Goal: Transaction & Acquisition: Book appointment/travel/reservation

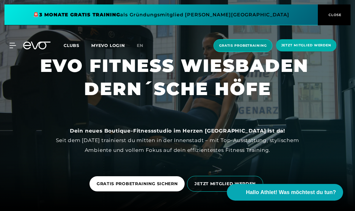
click at [261, 44] on span "Gratis Probetraining" at bounding box center [243, 45] width 48 height 5
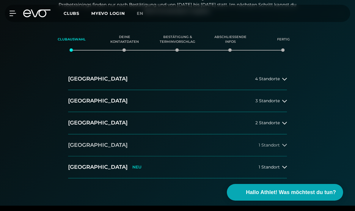
scroll to position [78, 0]
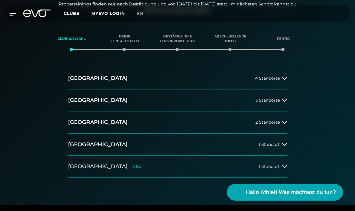
click at [246, 164] on button "Wiesbaden NEU 1 Standort" at bounding box center [177, 167] width 219 height 22
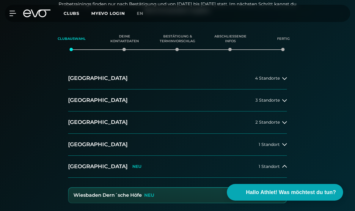
click at [146, 198] on button "Wiesbaden Dern´sche Höfe NEU" at bounding box center [178, 195] width 218 height 15
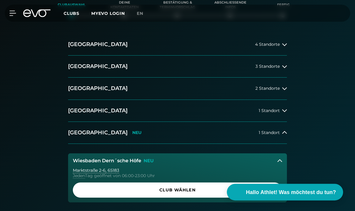
scroll to position [112, 0]
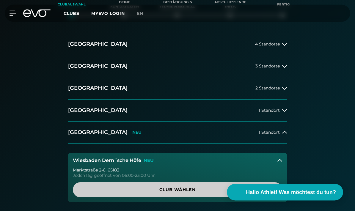
click at [165, 189] on span "Club wählen" at bounding box center [177, 190] width 195 height 6
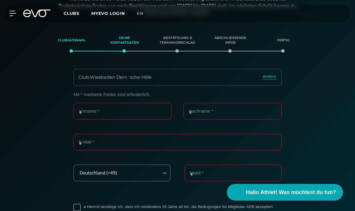
scroll to position [76, 0]
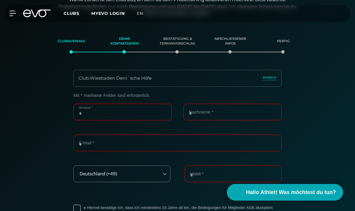
click at [113, 106] on input "Vorname *" at bounding box center [122, 112] width 98 height 17
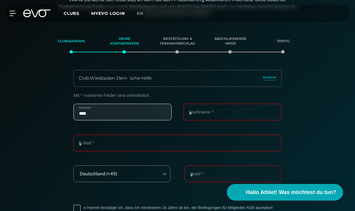
type input "****"
click at [247, 112] on input "Nachname *" at bounding box center [232, 112] width 98 height 17
type input "*"
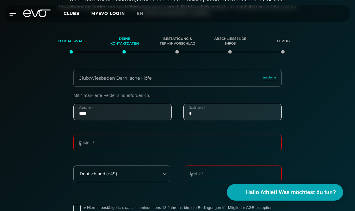
type input "****"
click at [109, 141] on input "E-Mail *" at bounding box center [177, 143] width 208 height 17
type input "**********"
click at [194, 169] on input "Mobil *" at bounding box center [233, 174] width 97 height 17
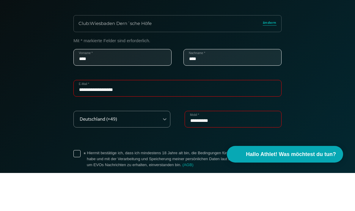
scroll to position [120, 0]
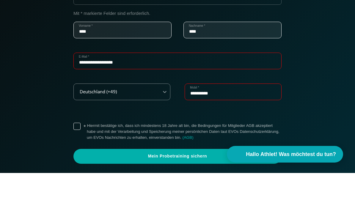
type input "**********"
click at [87, 161] on label "* Hiermit bestätige ich, dass ich mindestens 18 Jahre alt bin, die Bedingungen …" at bounding box center [184, 170] width 195 height 18
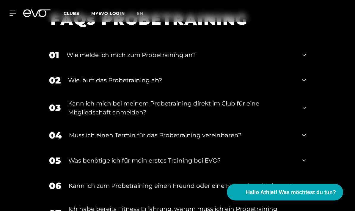
scroll to position [711, 0]
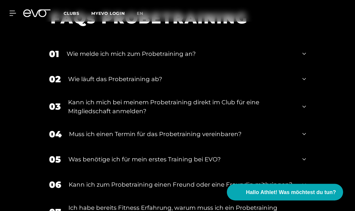
click at [307, 124] on div "04 Muss ich einen Termin für das Probetraining vereinbaren?" at bounding box center [177, 134] width 269 height 25
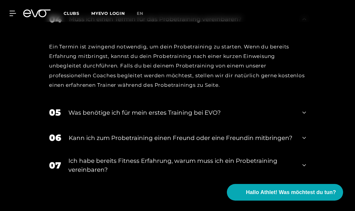
scroll to position [823, 0]
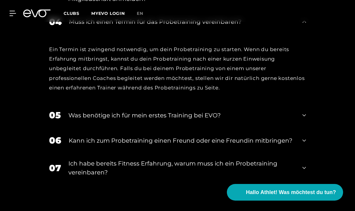
click at [284, 159] on div "Ich habe bereits Fitness Erfahrung, warum muss ich ein Probetraining vereinbare…" at bounding box center [181, 168] width 227 height 18
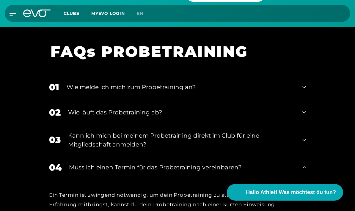
scroll to position [677, 0]
click at [277, 108] on div "Wie läuft das Probetraining ab?" at bounding box center [181, 112] width 227 height 9
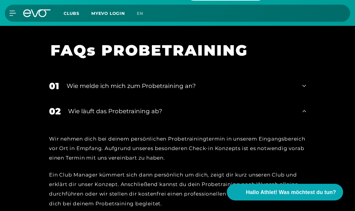
click at [276, 76] on div "01 Wie melde ich mich zum Probetraining an?" at bounding box center [177, 86] width 269 height 25
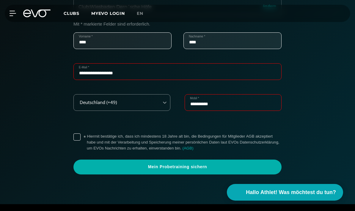
scroll to position [137, 0]
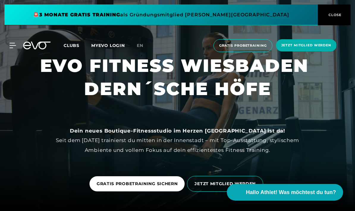
click at [68, 43] on span "Clubs" at bounding box center [72, 45] width 16 height 5
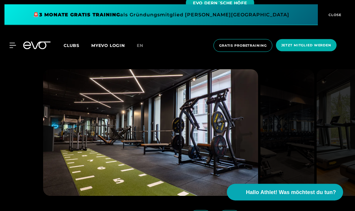
scroll to position [1381, 0]
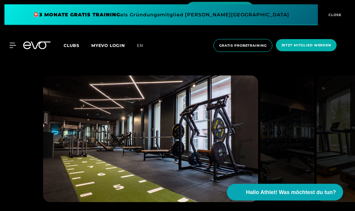
click at [230, 17] on span "EVO DERN´SCHE HÖFE" at bounding box center [220, 9] width 68 height 15
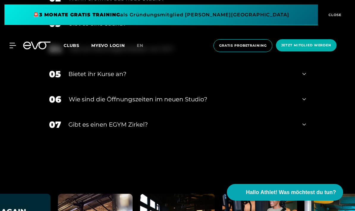
scroll to position [2284, 0]
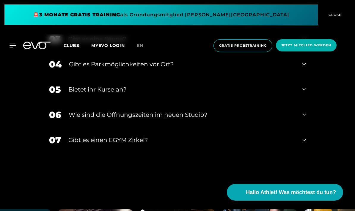
click at [108, 94] on div "Bietet ihr Kurse an?" at bounding box center [181, 89] width 227 height 9
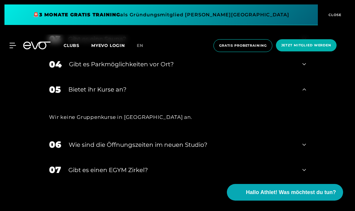
scroll to position [2294, 0]
